Goal: Information Seeking & Learning: Learn about a topic

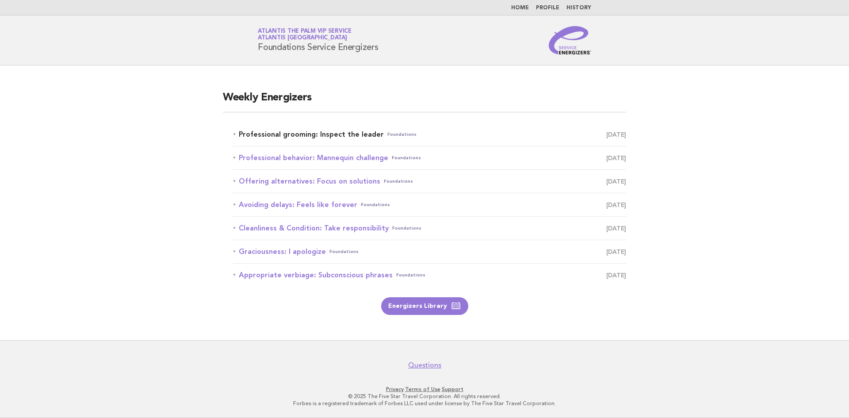
click at [313, 131] on link "Professional grooming: Inspect the leader Foundations [DATE]" at bounding box center [429, 134] width 393 height 12
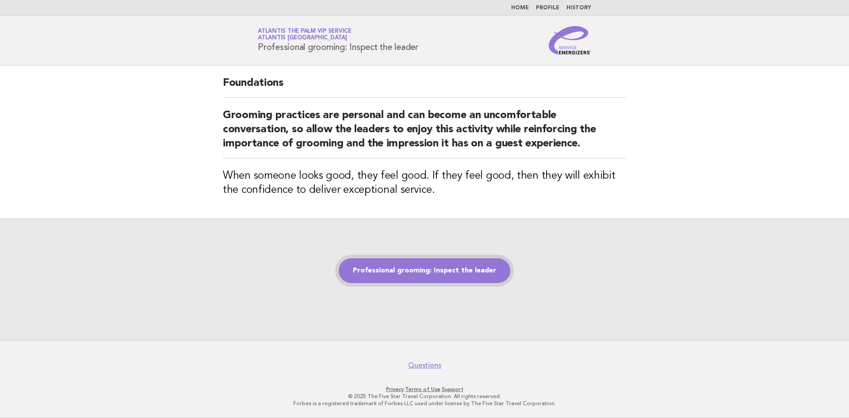
click at [416, 272] on link "Professional grooming: Inspect the leader" at bounding box center [425, 270] width 172 height 25
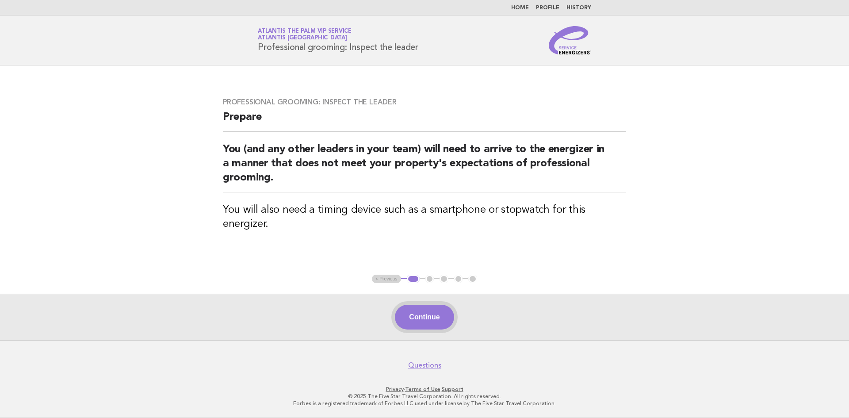
click at [419, 309] on button "Continue" at bounding box center [424, 317] width 59 height 25
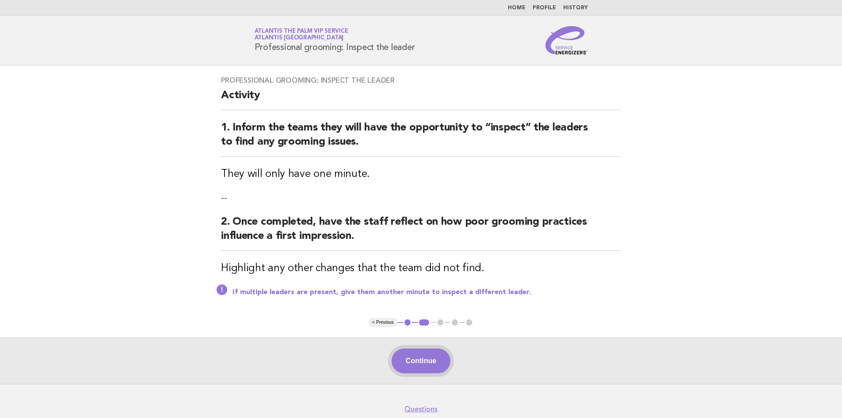
click at [423, 367] on button "Continue" at bounding box center [421, 360] width 59 height 25
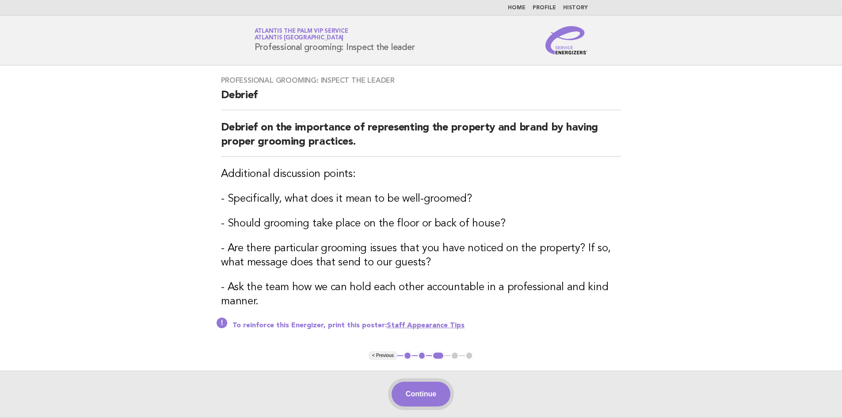
click at [423, 390] on button "Continue" at bounding box center [421, 394] width 59 height 25
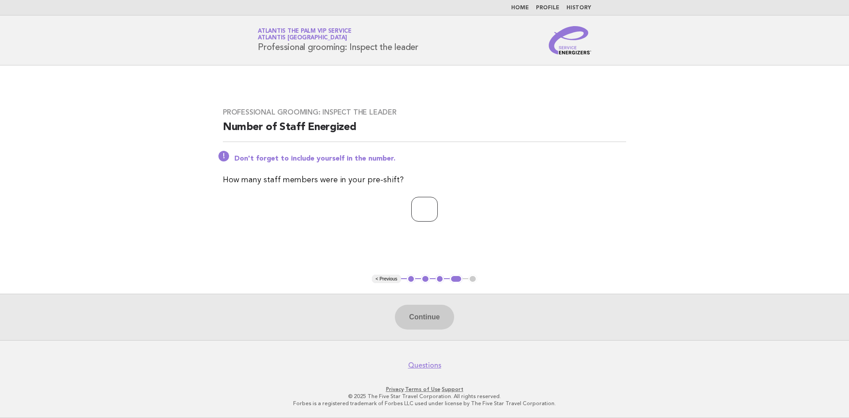
click at [414, 208] on input "number" at bounding box center [424, 209] width 27 height 25
type input "*"
click at [420, 314] on button "Continue" at bounding box center [424, 317] width 59 height 25
